Goal: Transaction & Acquisition: Purchase product/service

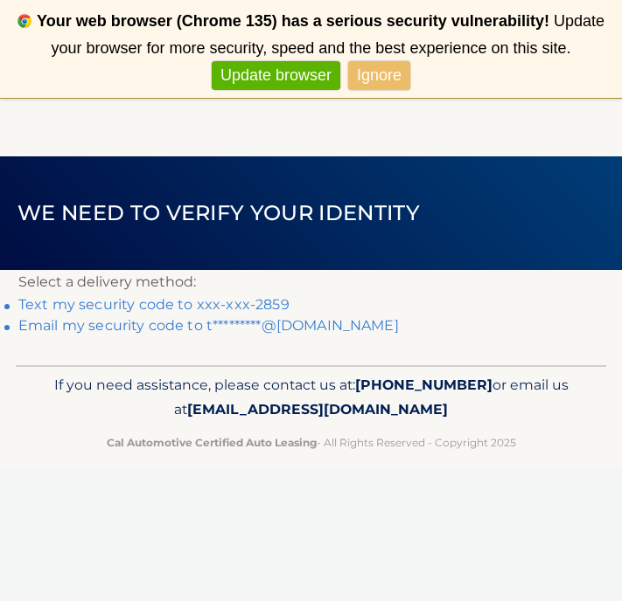
click at [372, 73] on link "Ignore" at bounding box center [379, 75] width 62 height 29
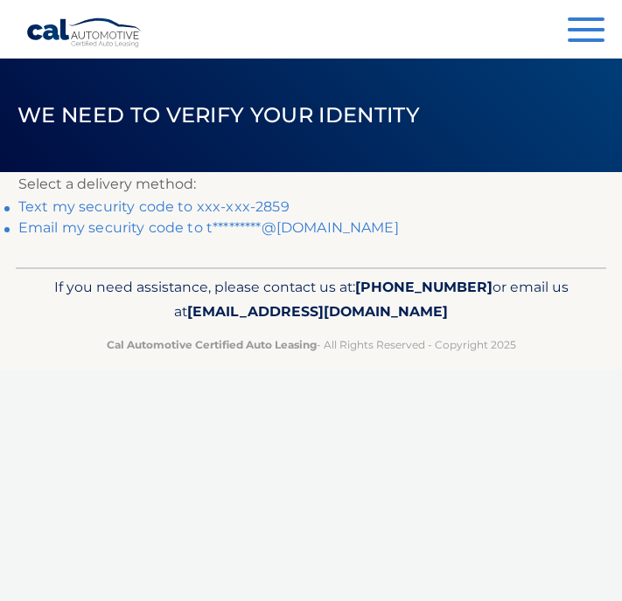
click at [242, 204] on link "Text my security code to xxx-xxx-2859" at bounding box center [153, 206] width 271 height 17
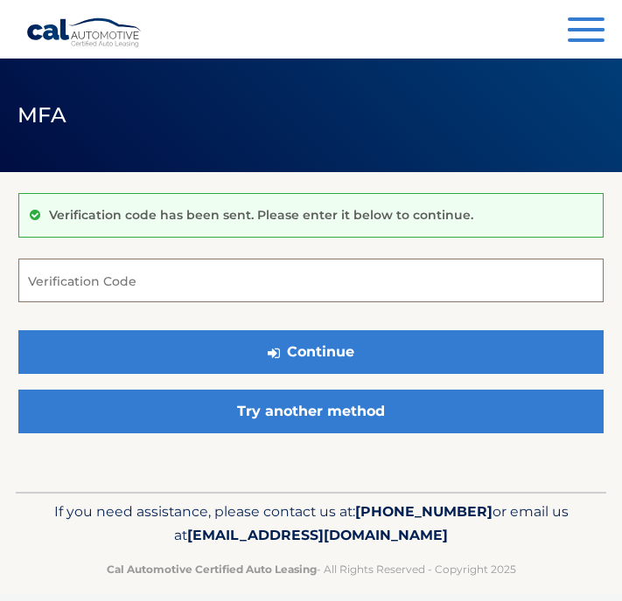
click at [192, 285] on input "Verification Code" at bounding box center [310, 281] width 585 height 44
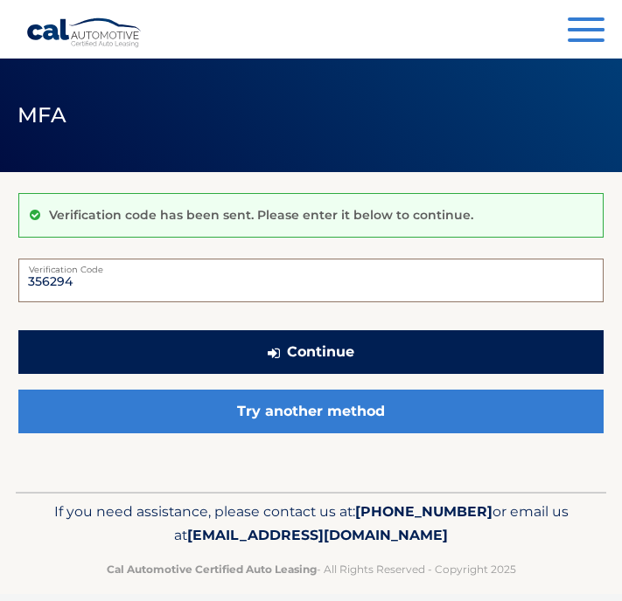
type input "356294"
click at [311, 350] on button "Continue" at bounding box center [310, 352] width 585 height 44
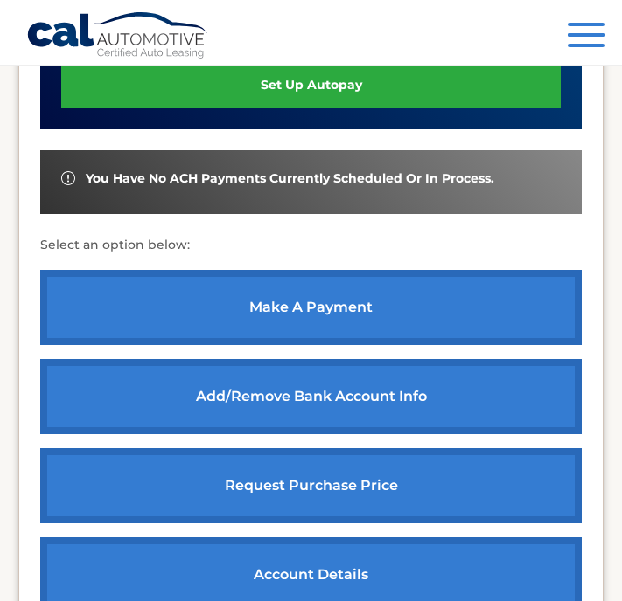
scroll to position [580, 0]
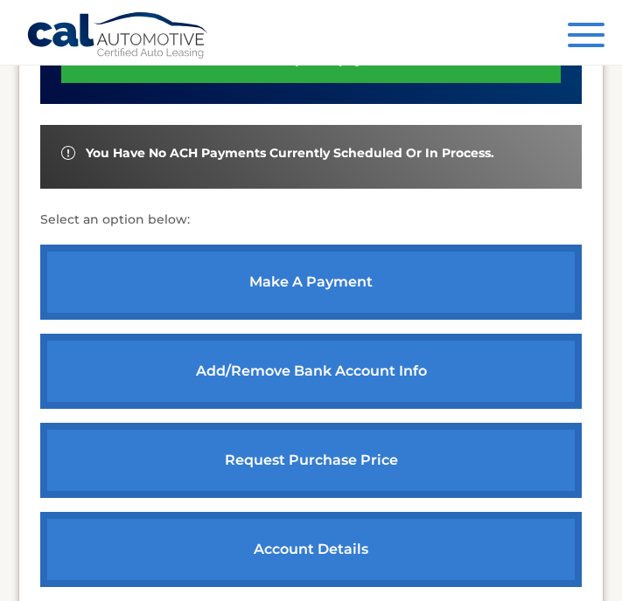
click at [335, 275] on link "make a payment" at bounding box center [310, 282] width 541 height 75
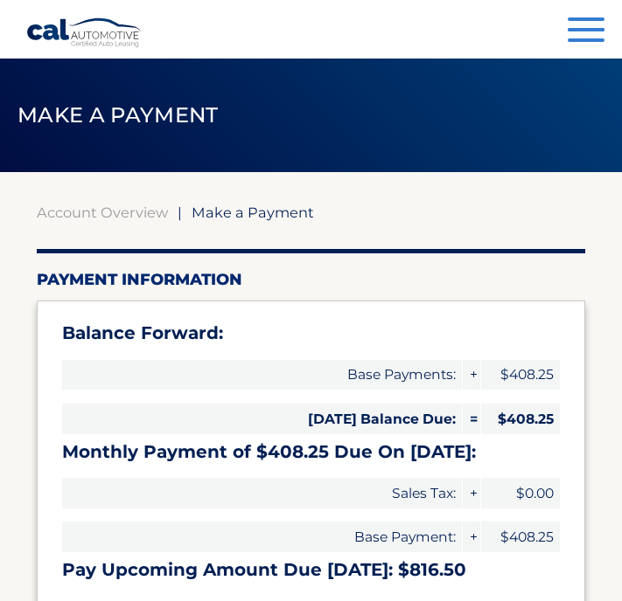
select select "OWIyM2U3M2UtMDE0MS00NWMxLWFkZGMtODJlYmI5N2JkZDM3"
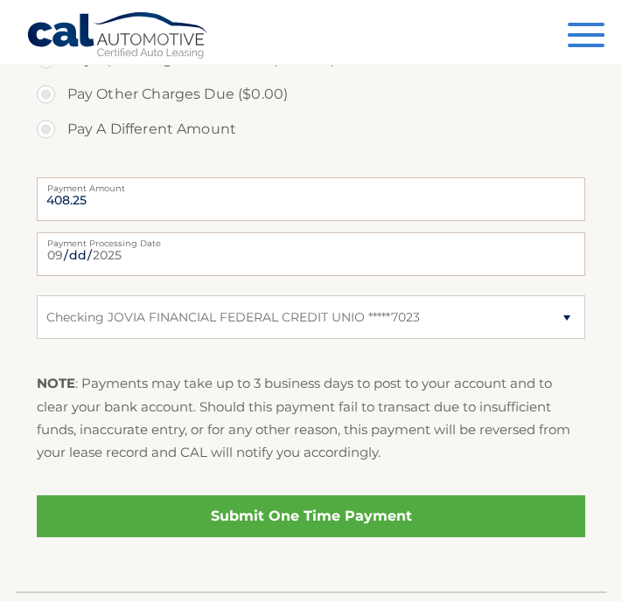
scroll to position [670, 0]
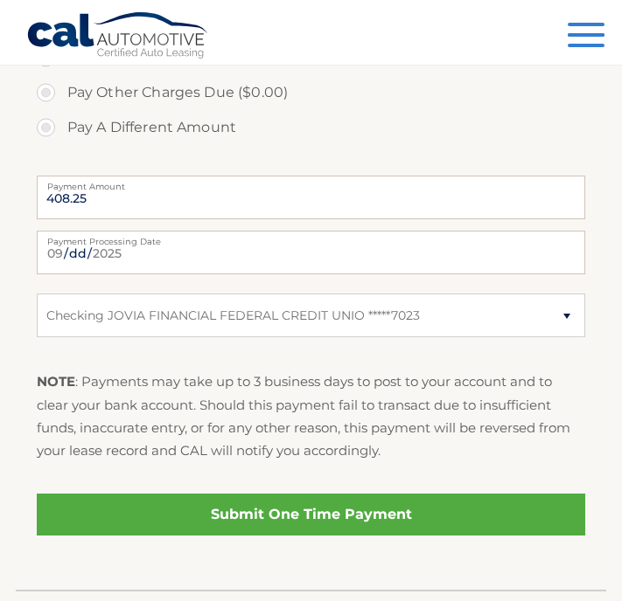
click at [247, 518] on link "Submit One Time Payment" at bounding box center [311, 515] width 549 height 42
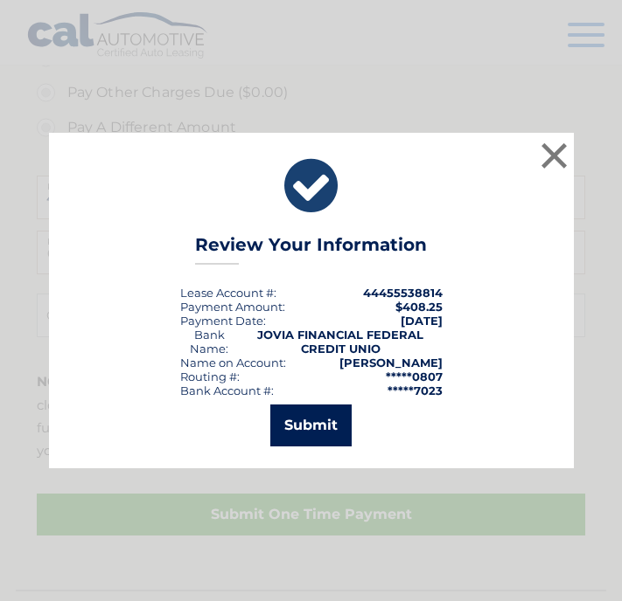
click at [315, 419] on button "Submit" at bounding box center [310, 426] width 81 height 42
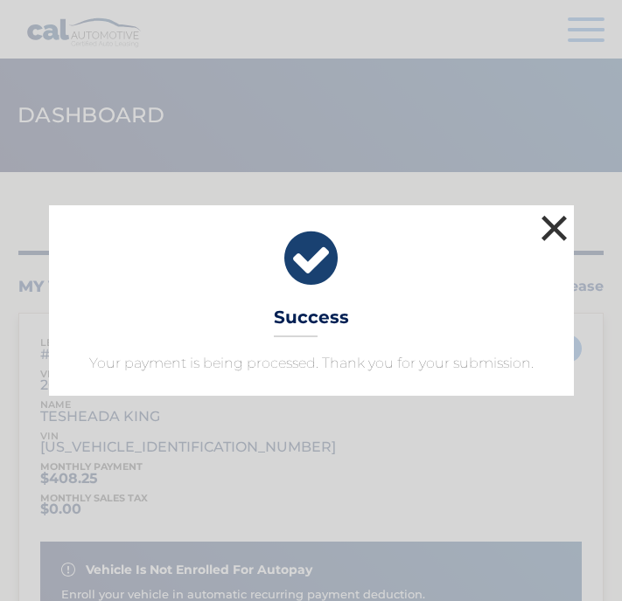
click at [557, 229] on button "×" at bounding box center [554, 228] width 35 height 35
